Goal: Task Accomplishment & Management: Manage account settings

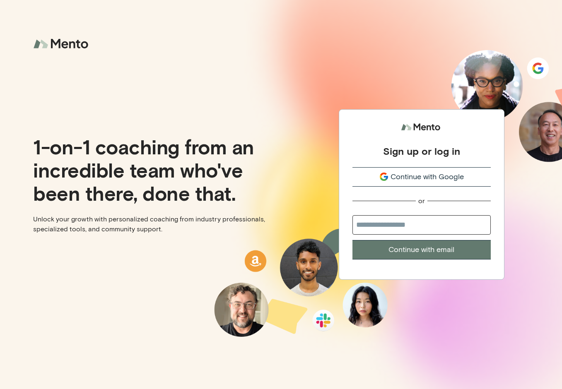
click at [415, 178] on span "Continue with Google" at bounding box center [426, 176] width 73 height 11
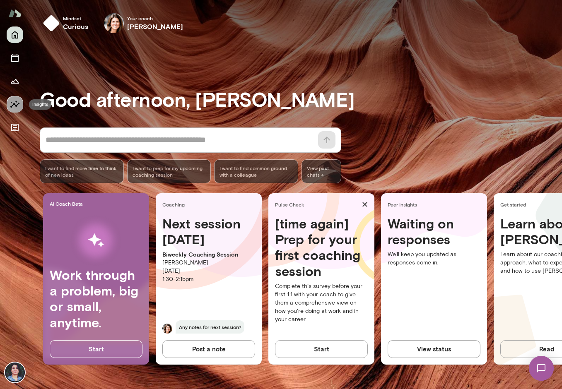
click at [16, 99] on icon "Insights" at bounding box center [15, 104] width 10 height 10
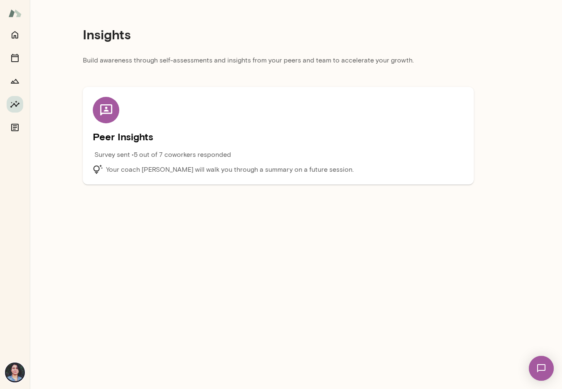
click at [157, 126] on div "Peer Insights Survey sent • 5 out of 7 coworkers responded Your coach [PERSON_N…" at bounding box center [278, 136] width 371 height 78
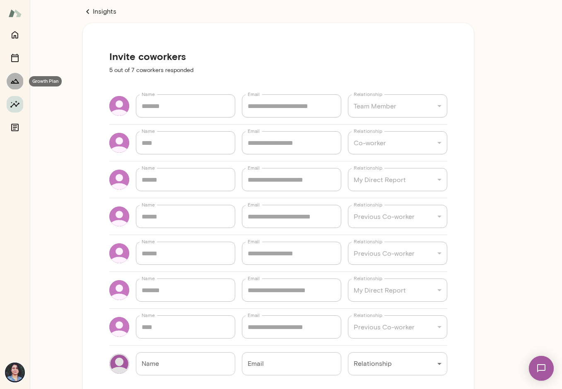
click at [20, 85] on button "Growth Plan" at bounding box center [15, 81] width 17 height 17
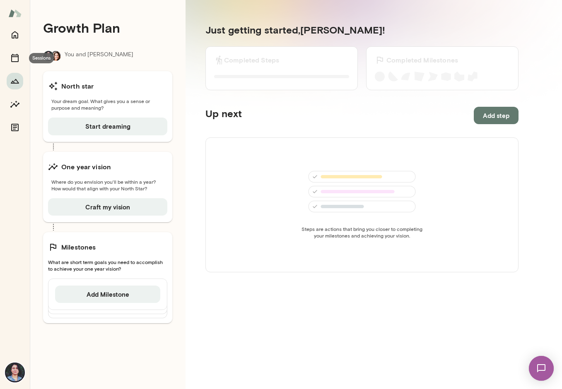
click at [12, 51] on button "Sessions" at bounding box center [15, 58] width 17 height 17
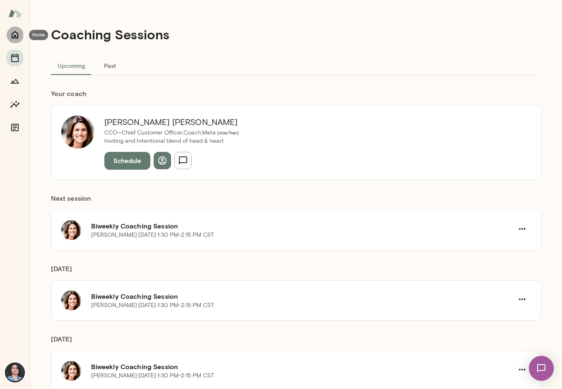
click at [16, 38] on icon "Home" at bounding box center [15, 34] width 7 height 7
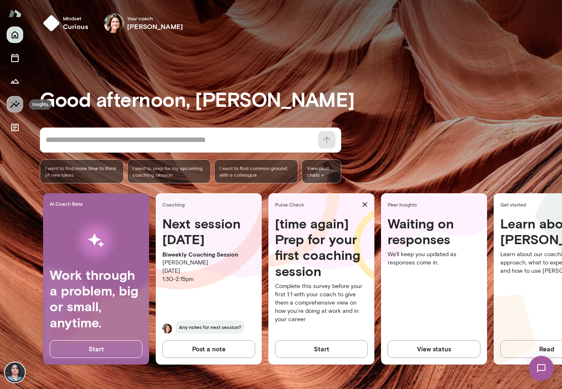
click at [9, 100] on button "Insights" at bounding box center [15, 104] width 17 height 17
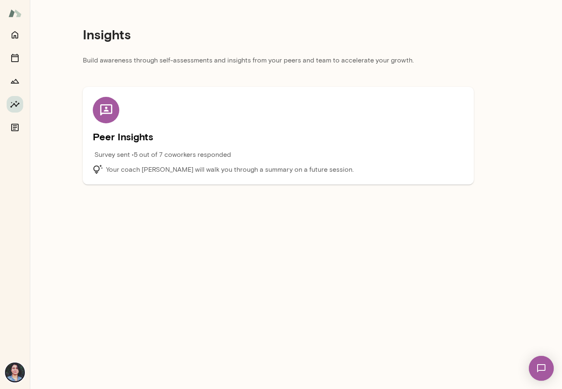
click at [231, 133] on h5 "Peer Insights" at bounding box center [278, 136] width 371 height 13
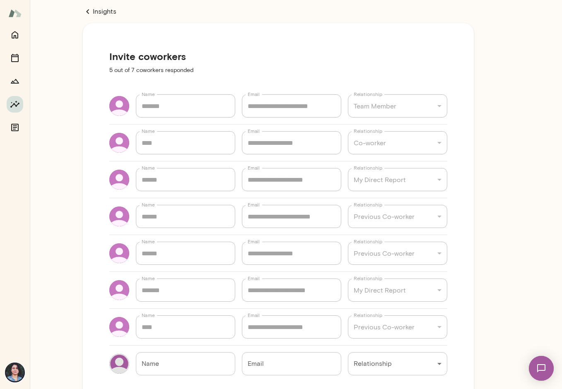
type textarea "*"
click at [87, 11] on icon at bounding box center [87, 11] width 3 height 5
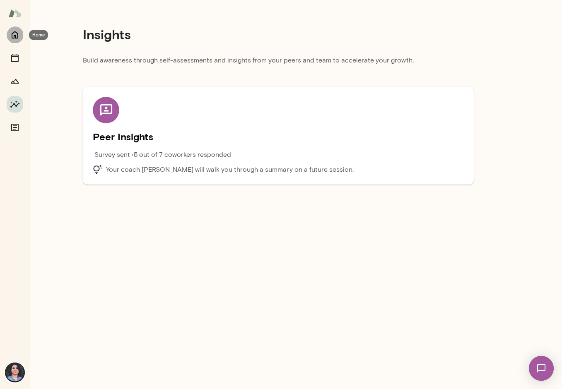
click at [12, 38] on icon "Home" at bounding box center [15, 34] width 7 height 7
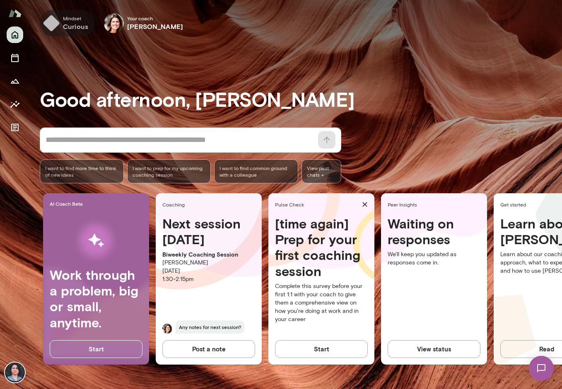
click at [67, 27] on h6 "curious" at bounding box center [75, 27] width 25 height 10
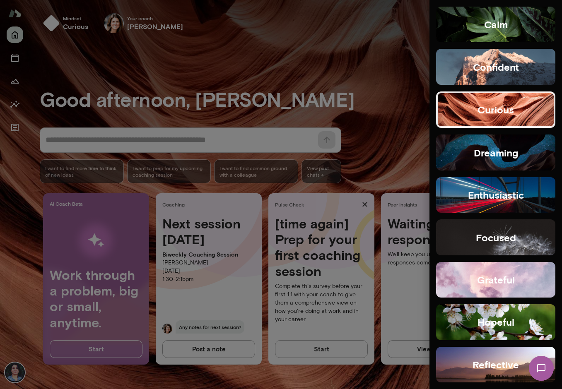
click at [521, 278] on button "grateful" at bounding box center [495, 280] width 119 height 36
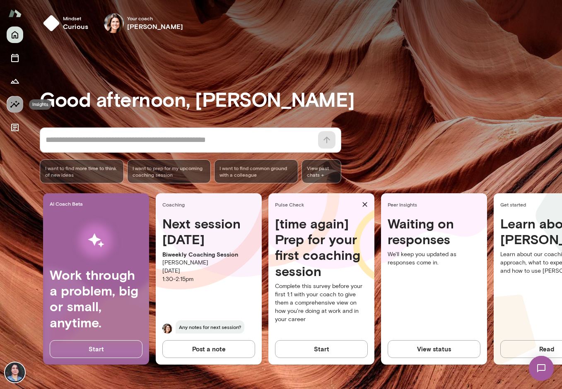
click at [14, 104] on icon "Insights" at bounding box center [14, 104] width 9 height 7
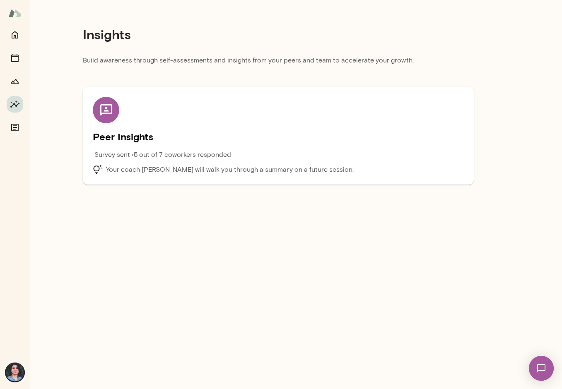
click at [205, 125] on div "Peer Insights Survey sent • 5 out of 7 coworkers responded Your coach [PERSON_N…" at bounding box center [278, 136] width 371 height 78
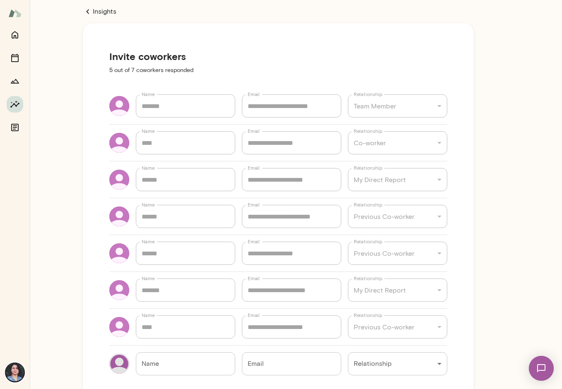
type textarea "*"
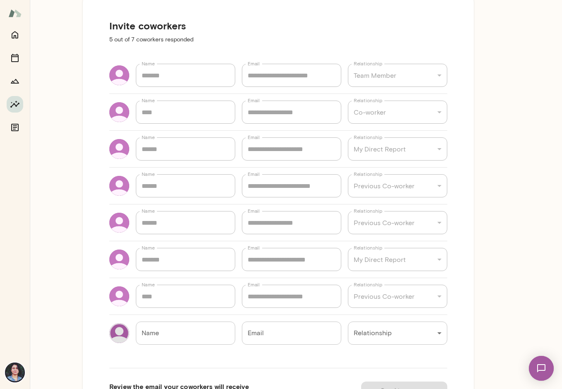
scroll to position [34, 0]
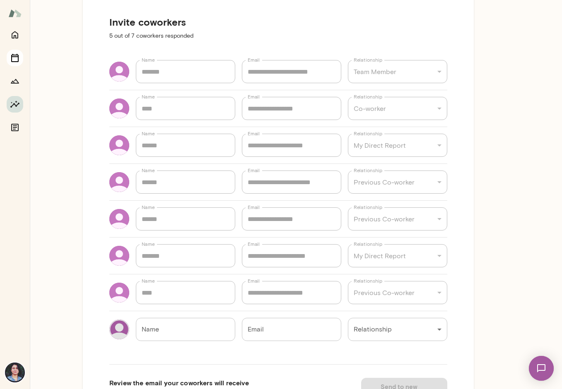
click at [10, 55] on icon "Sessions" at bounding box center [15, 58] width 10 height 10
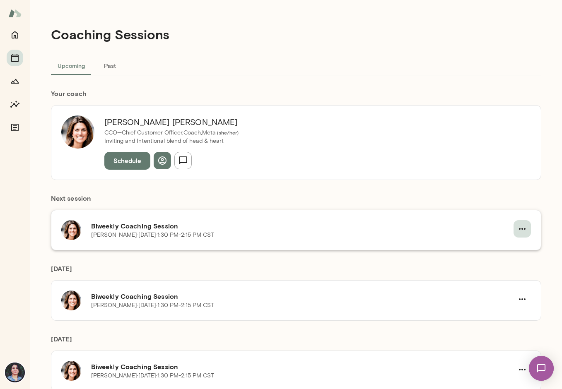
click at [523, 227] on icon "button" at bounding box center [522, 229] width 10 height 10
click at [501, 263] on span "Cancel" at bounding box center [507, 263] width 36 height 10
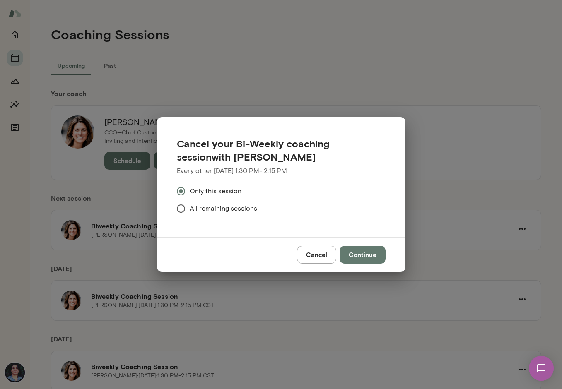
click at [373, 255] on button "Continue" at bounding box center [363, 254] width 46 height 17
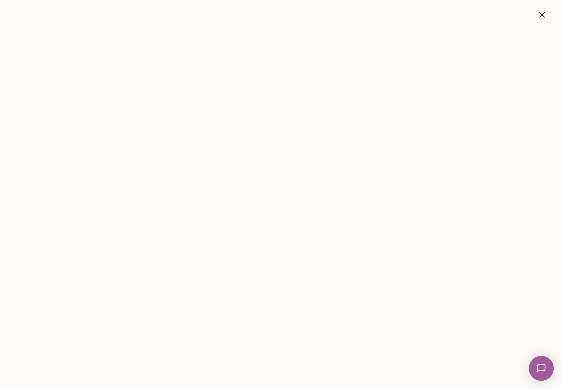
click at [538, 18] on icon "button" at bounding box center [542, 15] width 10 height 10
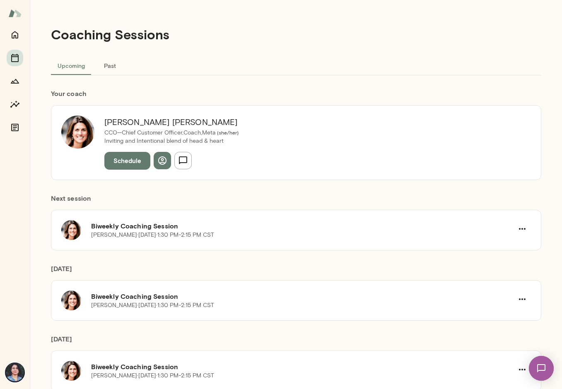
click at [374, 71] on div "Upcoming Past" at bounding box center [296, 65] width 490 height 20
